Goal: Navigation & Orientation: Find specific page/section

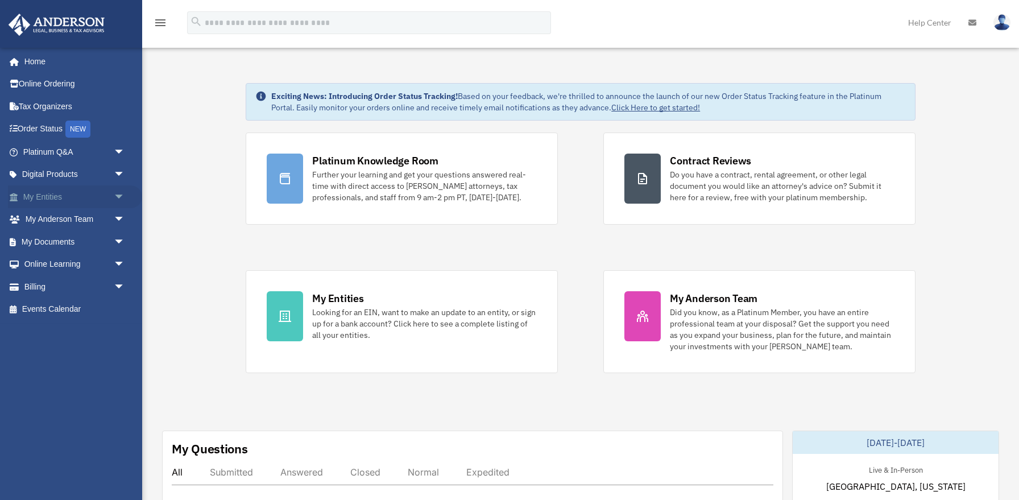
click at [124, 196] on span "arrow_drop_down" at bounding box center [125, 196] width 23 height 23
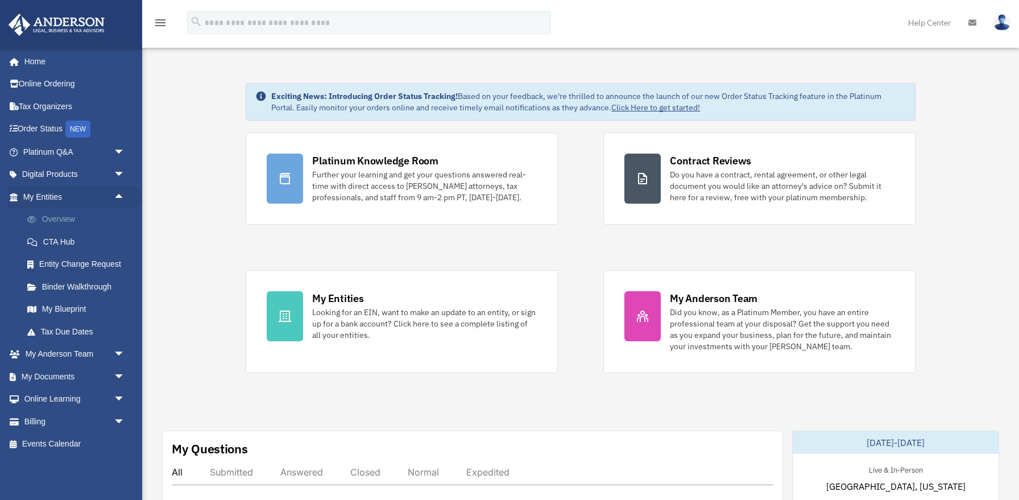
click at [63, 214] on link "Overview" at bounding box center [79, 219] width 126 height 23
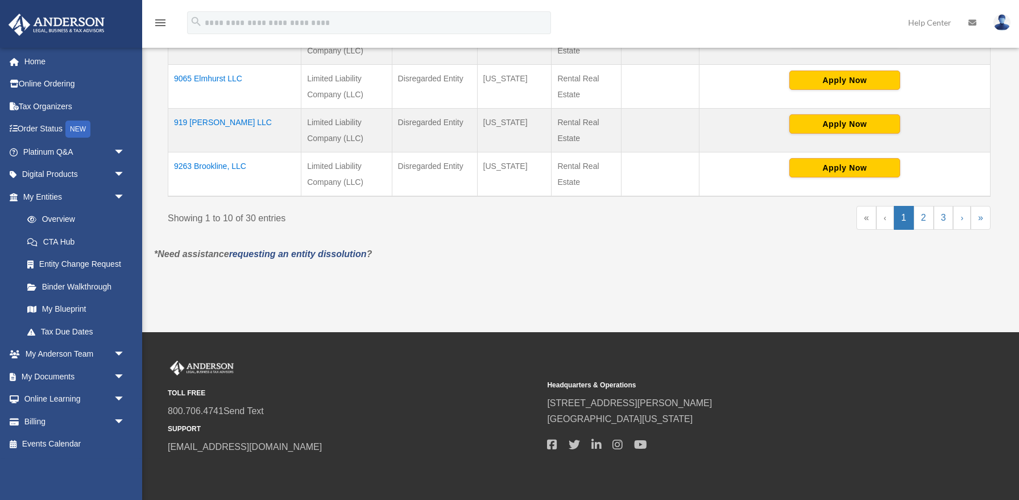
scroll to position [584, 0]
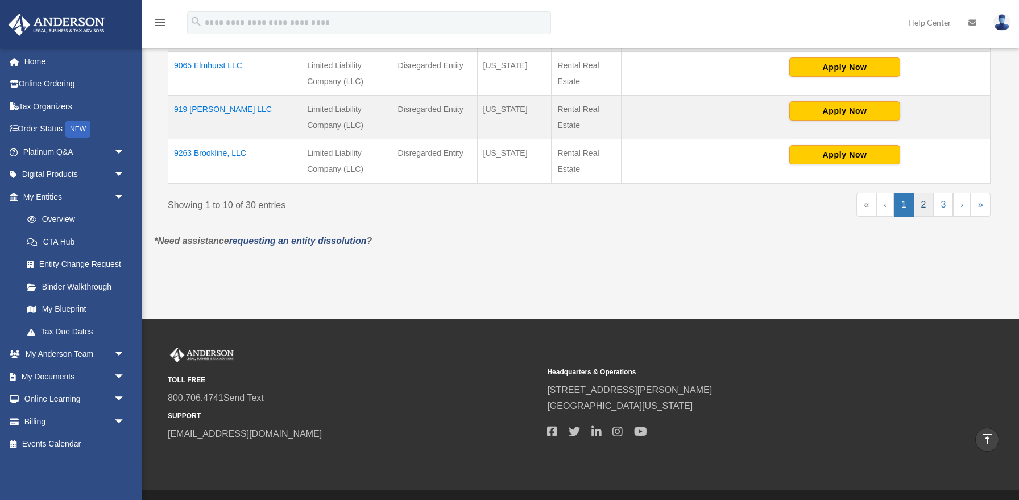
click at [924, 205] on link "2" at bounding box center [923, 205] width 20 height 24
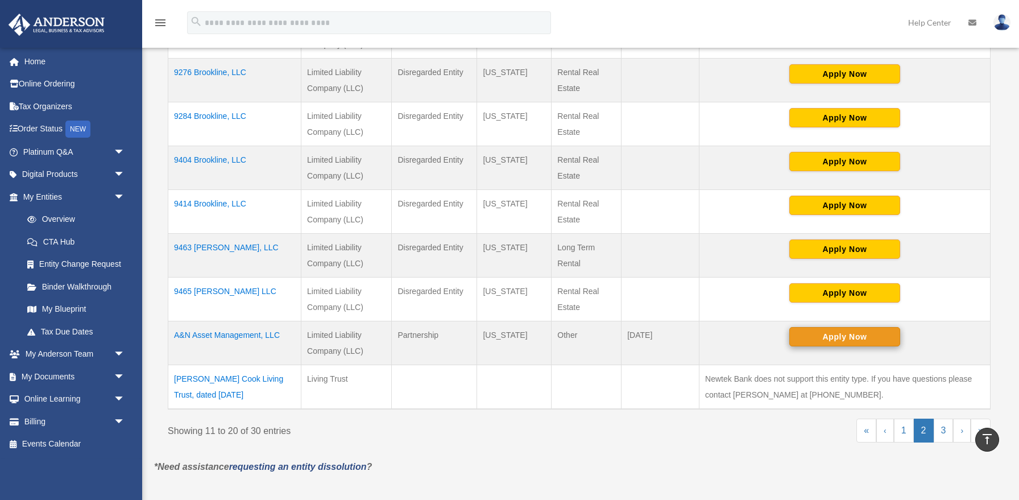
scroll to position [359, 0]
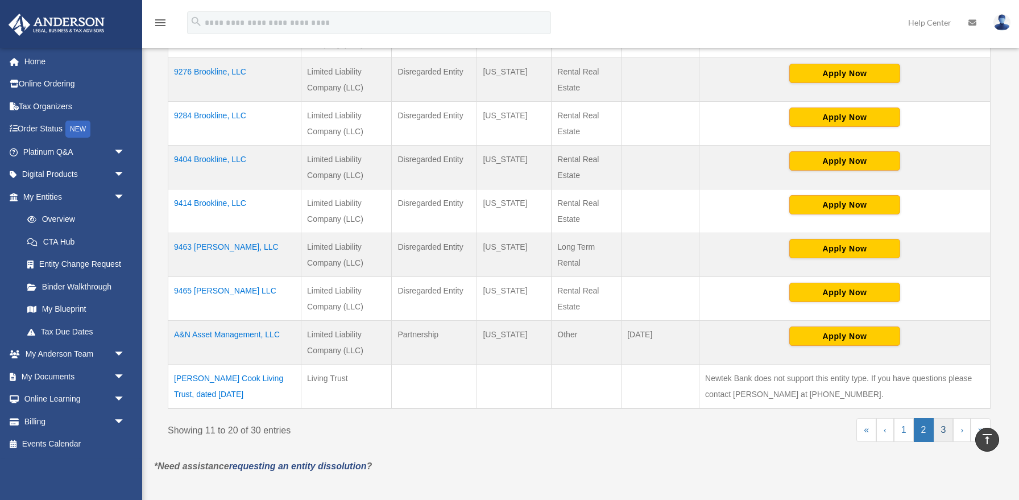
click at [946, 427] on link "3" at bounding box center [943, 430] width 20 height 24
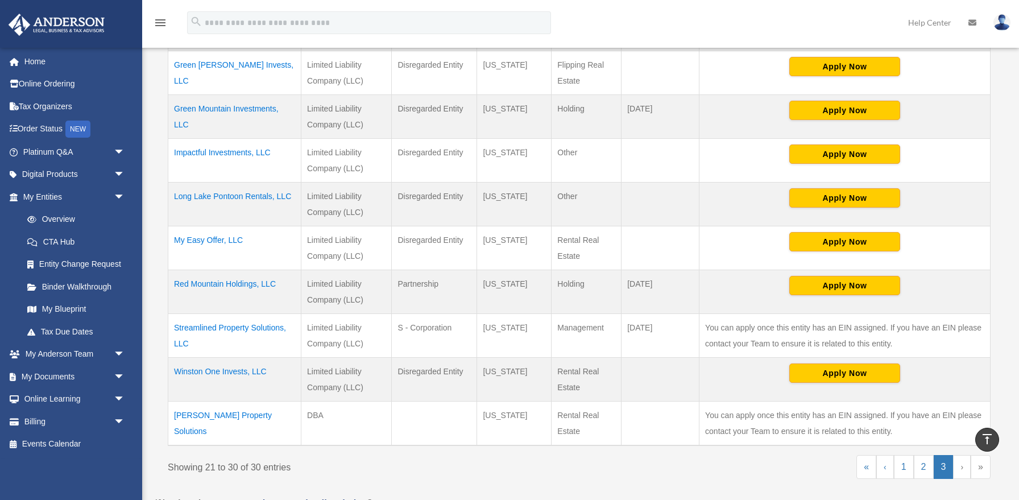
scroll to position [321, 0]
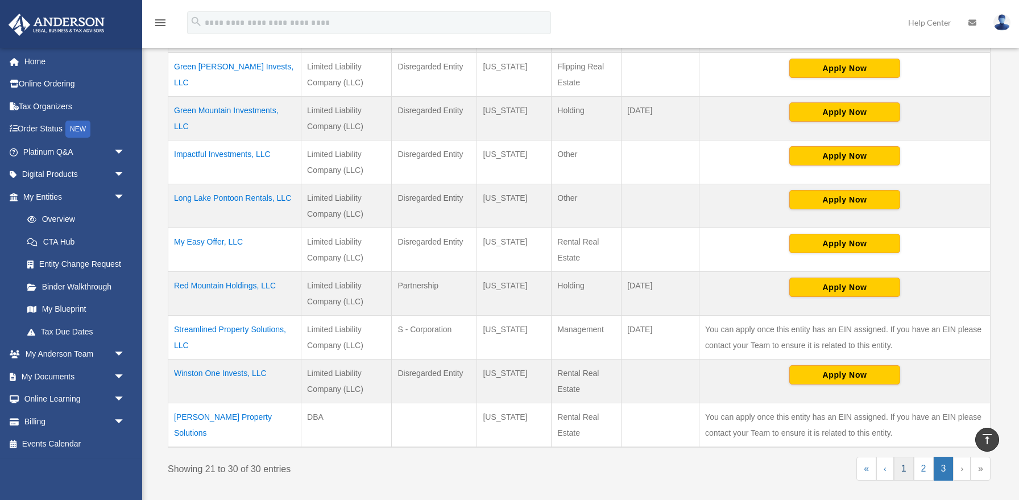
click at [898, 462] on link "1" at bounding box center [903, 468] width 20 height 24
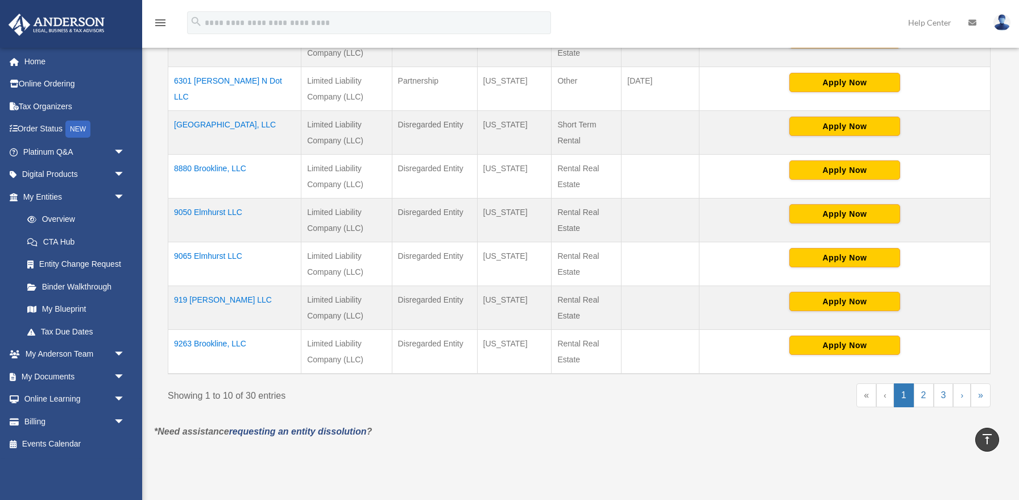
scroll to position [397, 0]
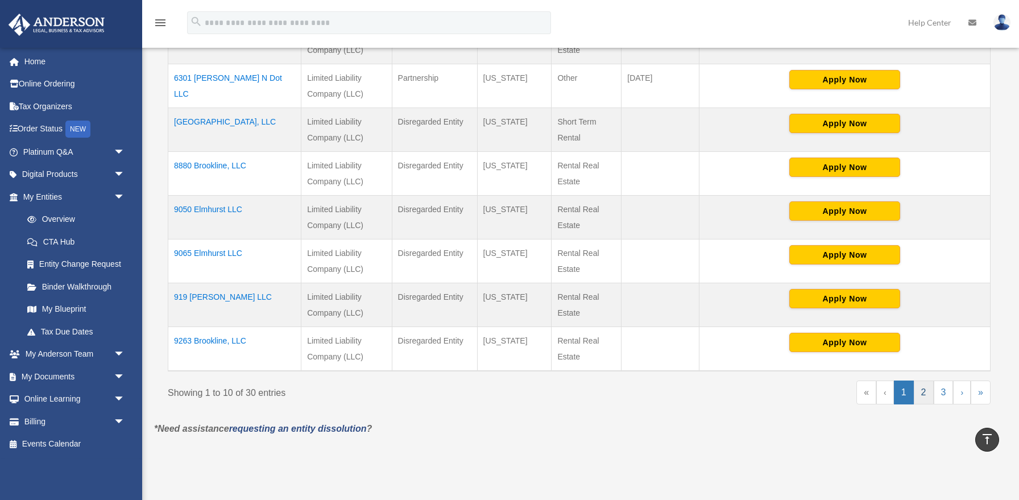
click at [923, 392] on link "2" at bounding box center [923, 392] width 20 height 24
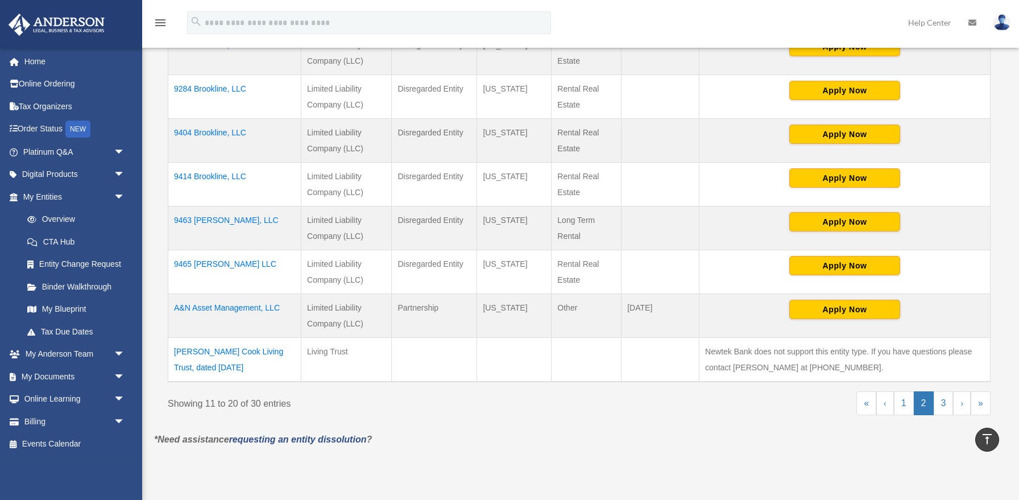
scroll to position [385, 0]
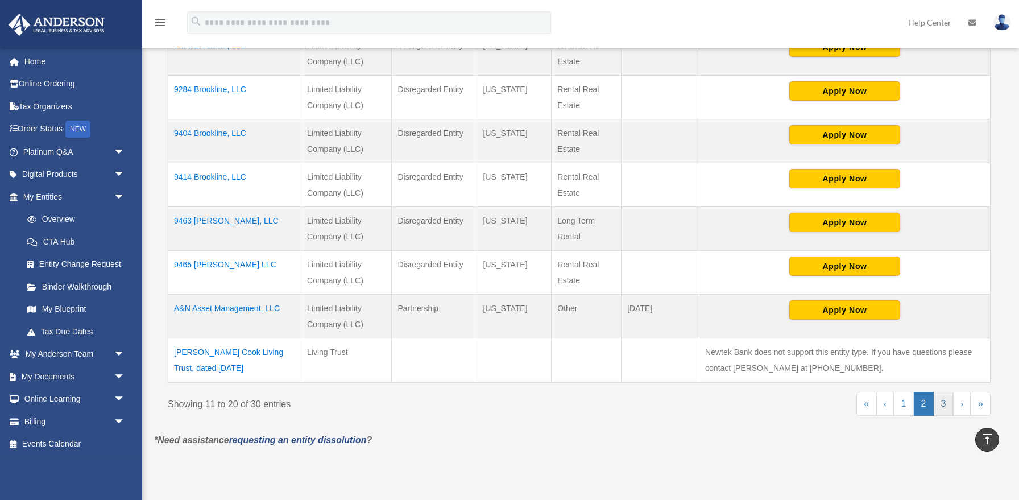
click at [945, 401] on link "3" at bounding box center [943, 404] width 20 height 24
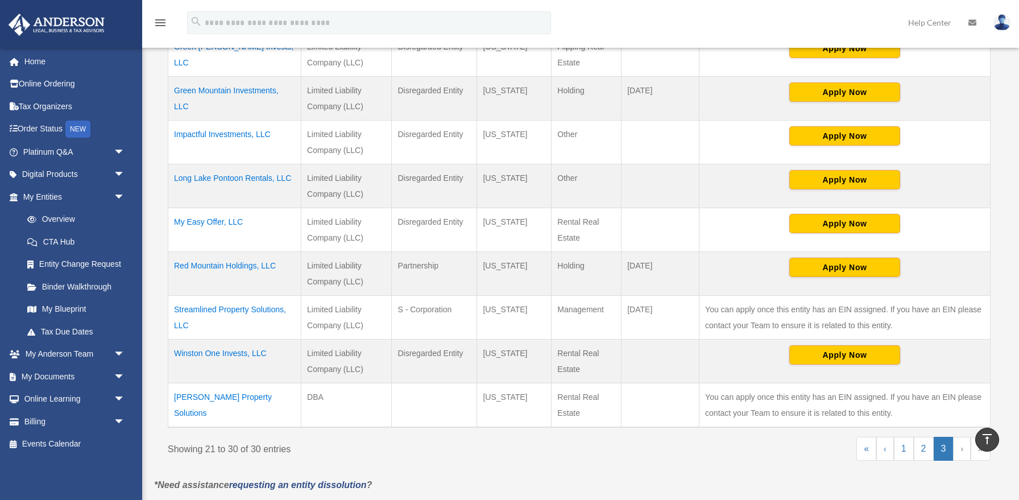
scroll to position [387, 0]
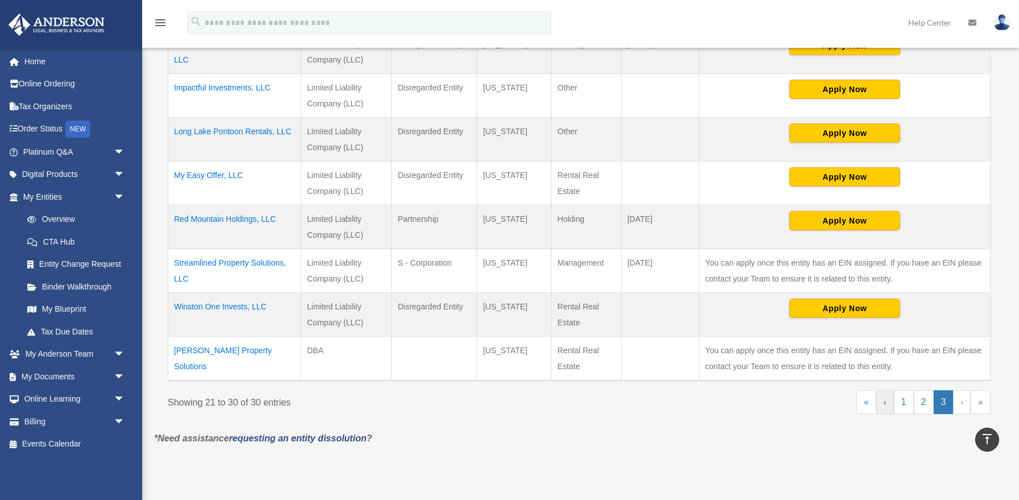
click at [887, 396] on link "‹" at bounding box center [885, 402] width 18 height 24
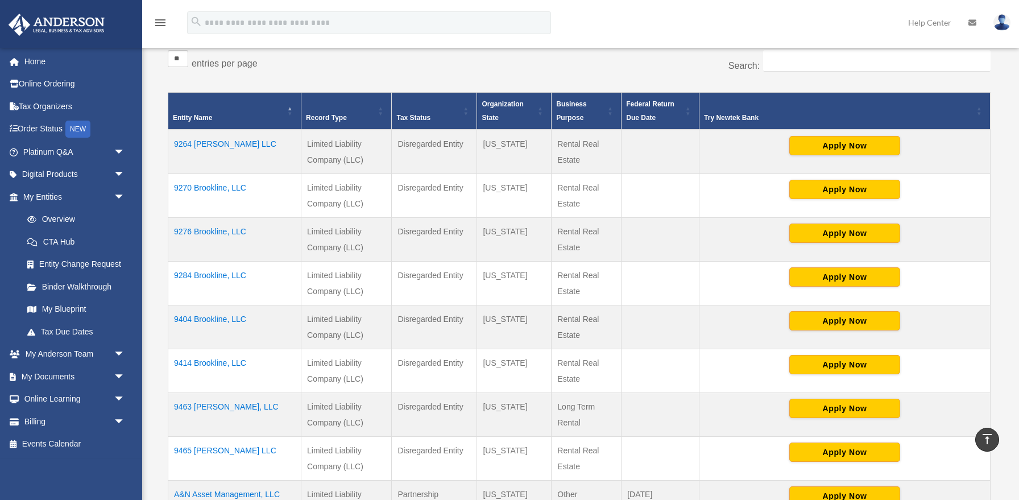
scroll to position [188, 0]
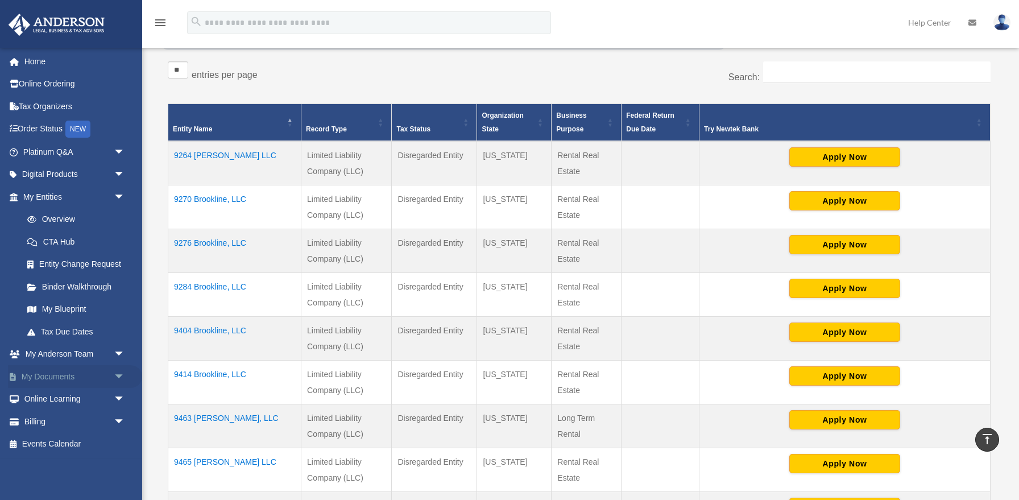
click at [114, 375] on span "arrow_drop_down" at bounding box center [125, 376] width 23 height 23
click at [43, 398] on link "Box" at bounding box center [79, 399] width 126 height 23
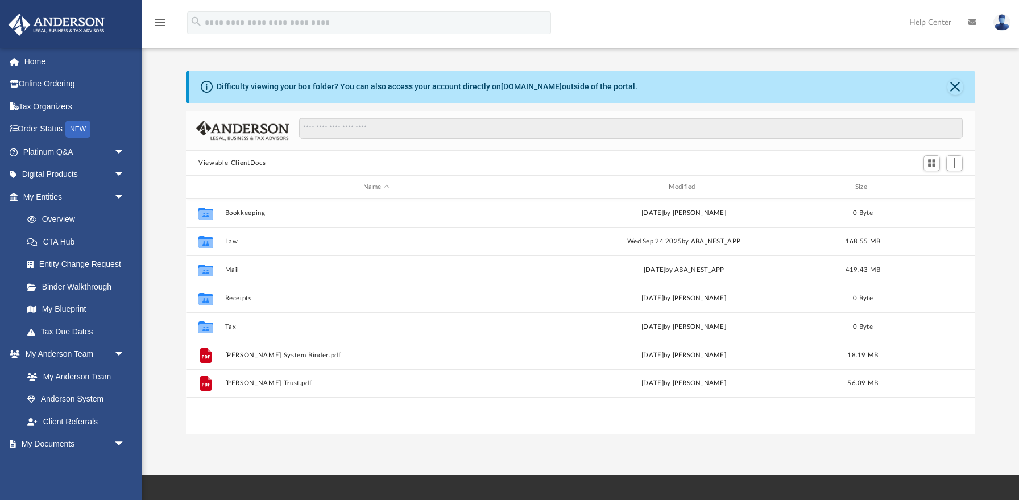
scroll to position [7, 0]
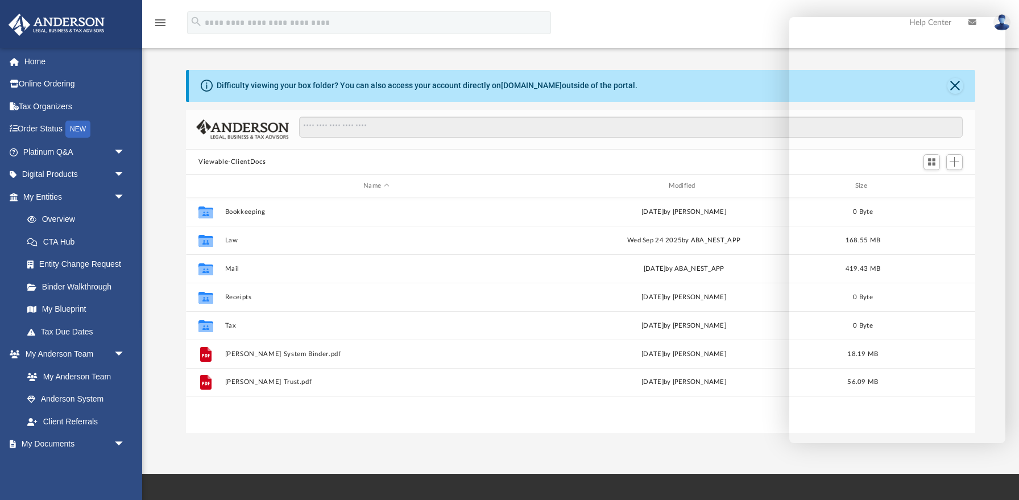
click at [667, 48] on div "Difficulty viewing your box folder? You can also access your account directly o…" at bounding box center [580, 239] width 876 height 387
